Goal: Transaction & Acquisition: Purchase product/service

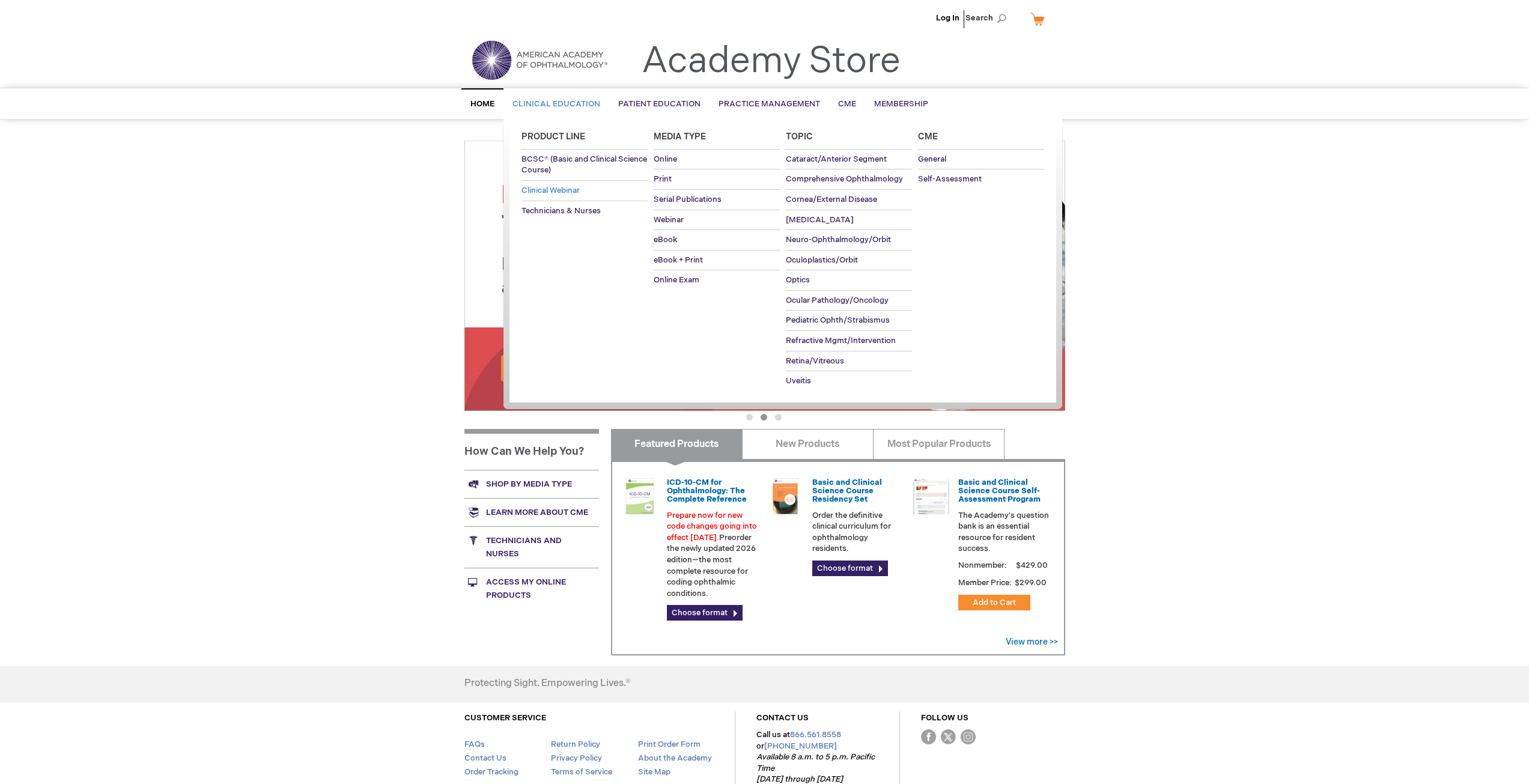
click at [558, 185] on link "Clinical Webinar" at bounding box center [584, 191] width 126 height 20
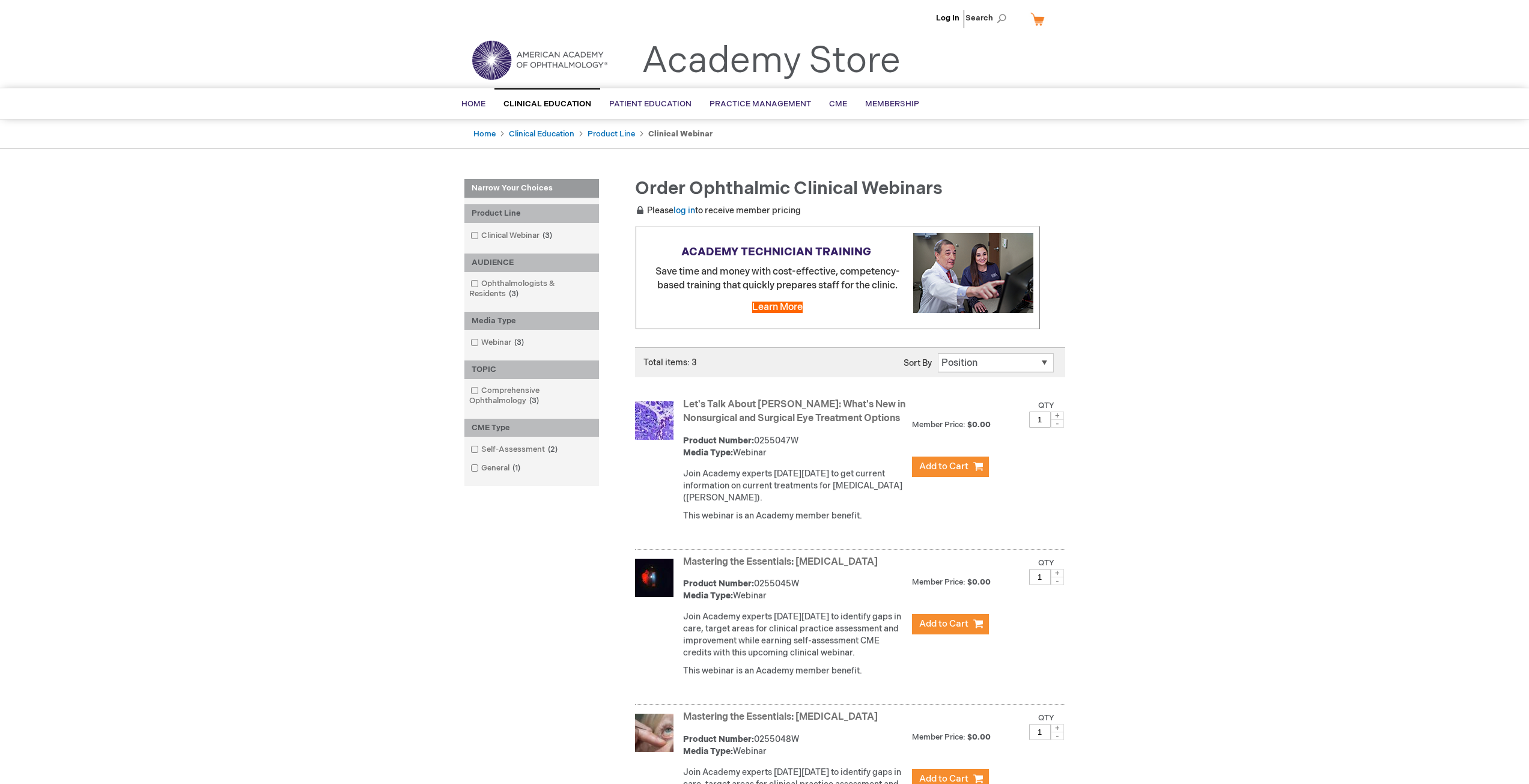
click at [764, 403] on link "Let's Talk About TED: What's New in Nonsurgical and Surgical Eye Treatment Opti…" at bounding box center [794, 411] width 222 height 25
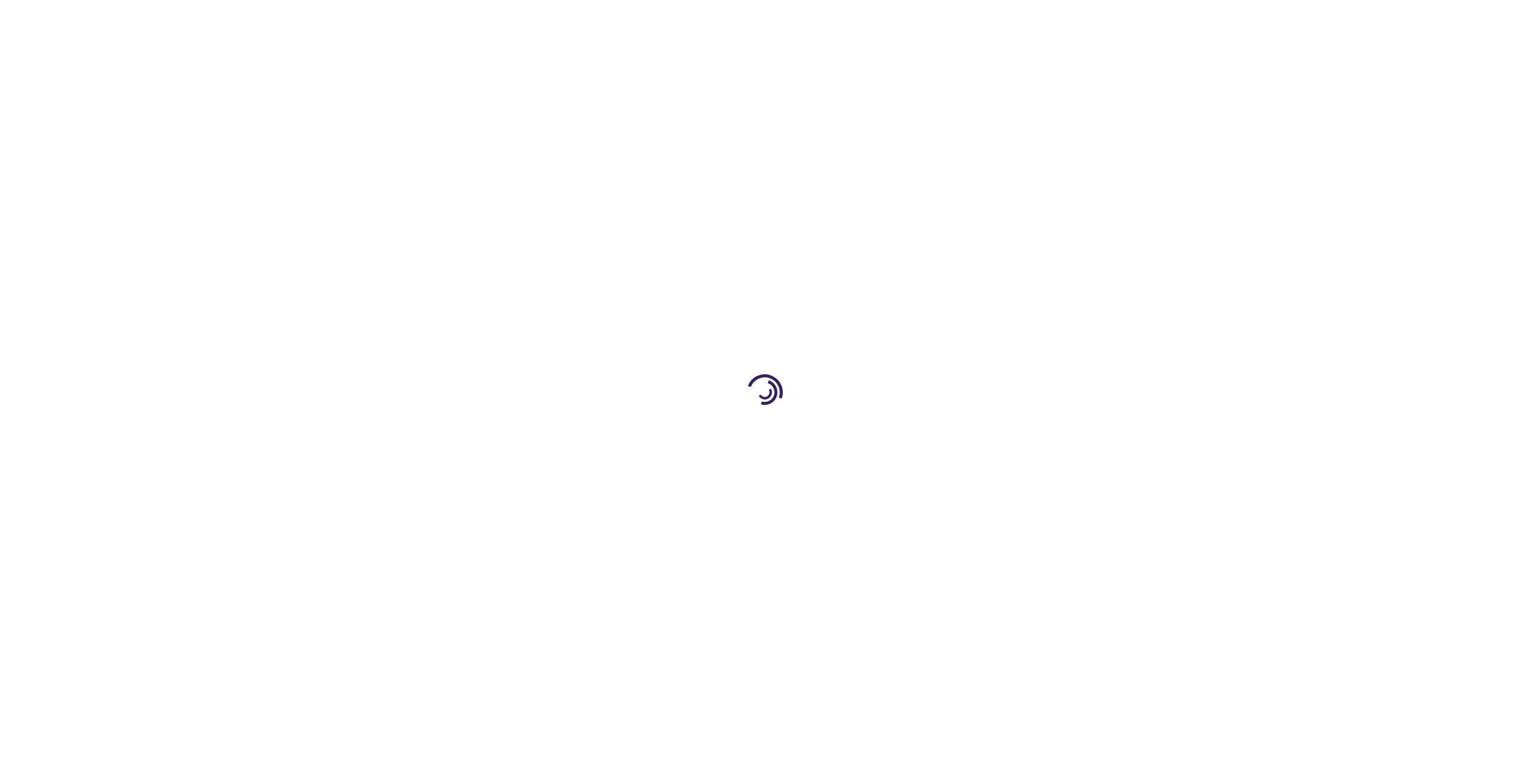
type input "0"
